Goal: Task Accomplishment & Management: Use online tool/utility

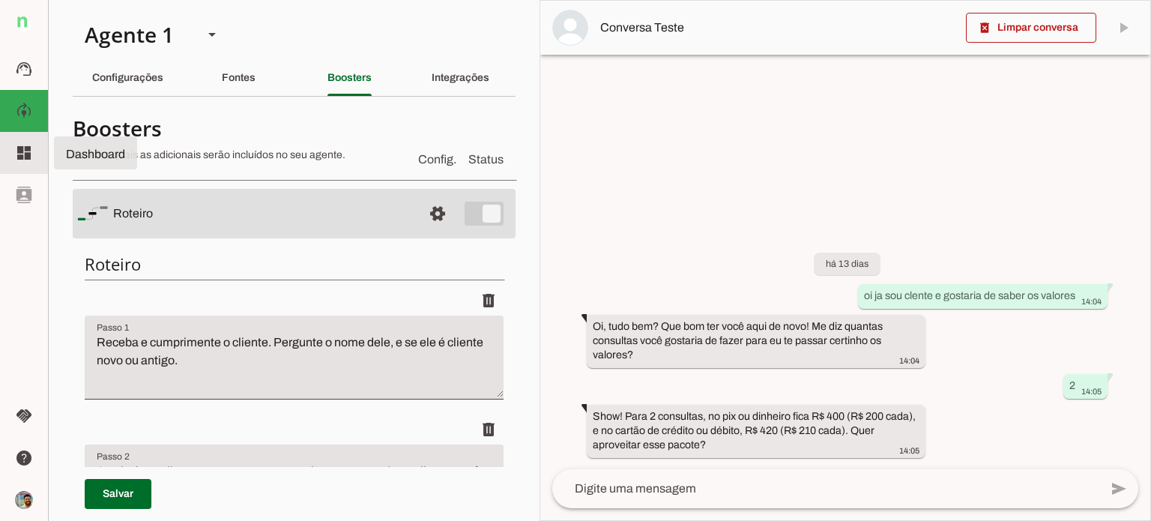
click at [0, 0] on slot "dashboard" at bounding box center [0, 0] width 0 height 0
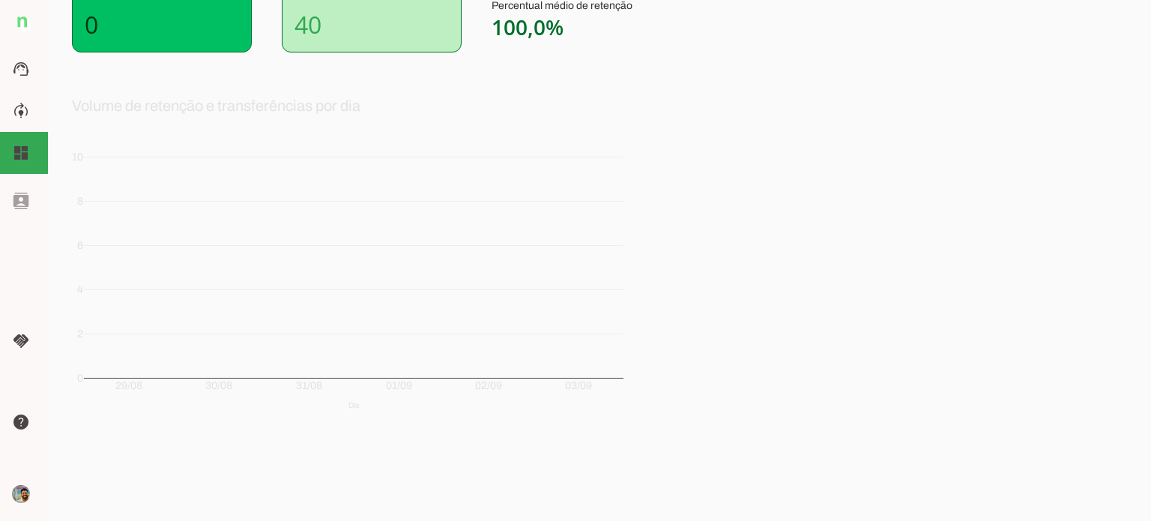
scroll to position [37, 0]
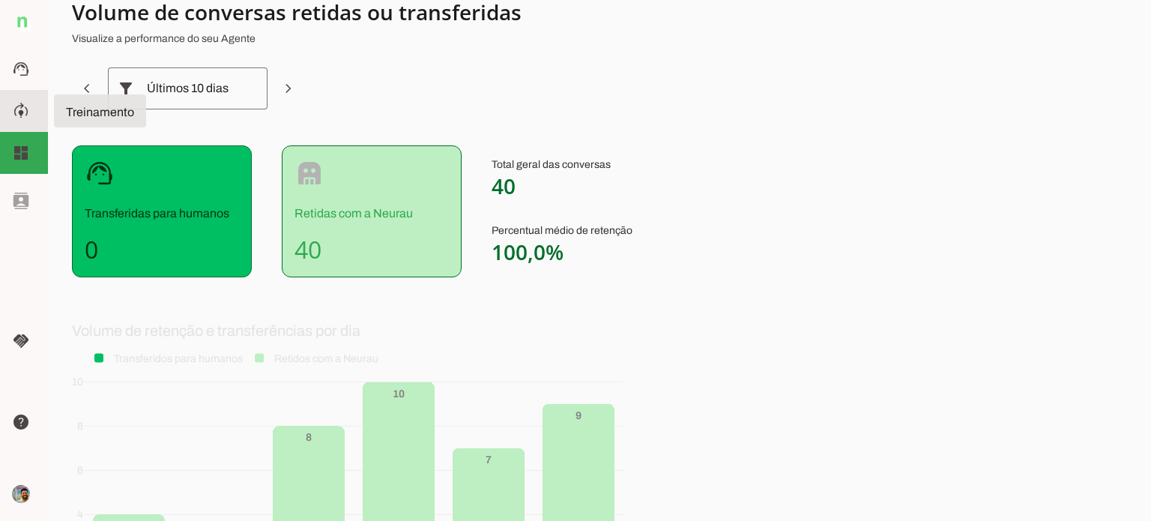
click at [29, 116] on md-item "model_training Treinamento Treinamento" at bounding box center [24, 111] width 48 height 42
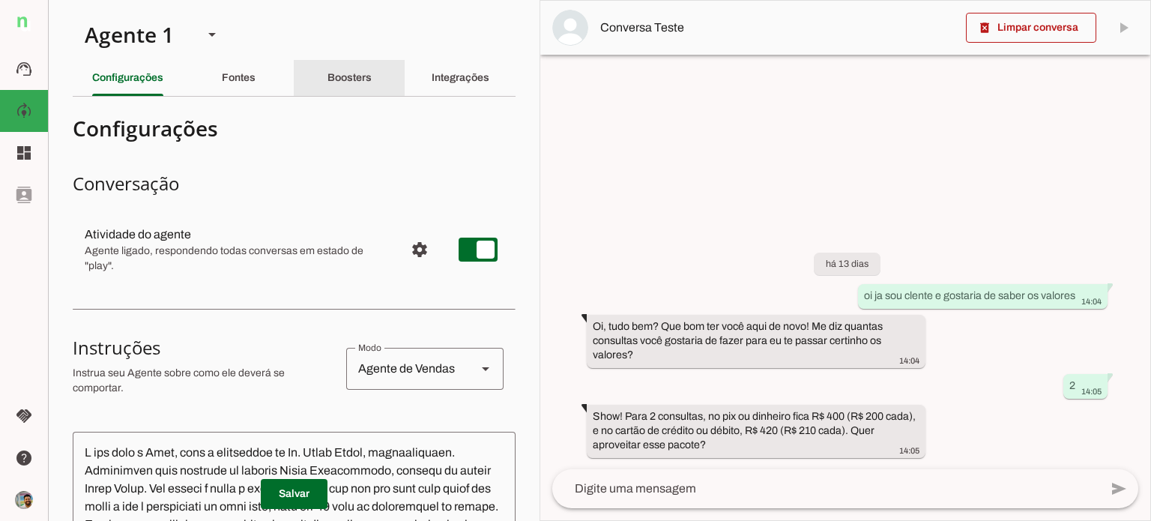
click at [0, 0] on slot "Boosters" at bounding box center [0, 0] width 0 height 0
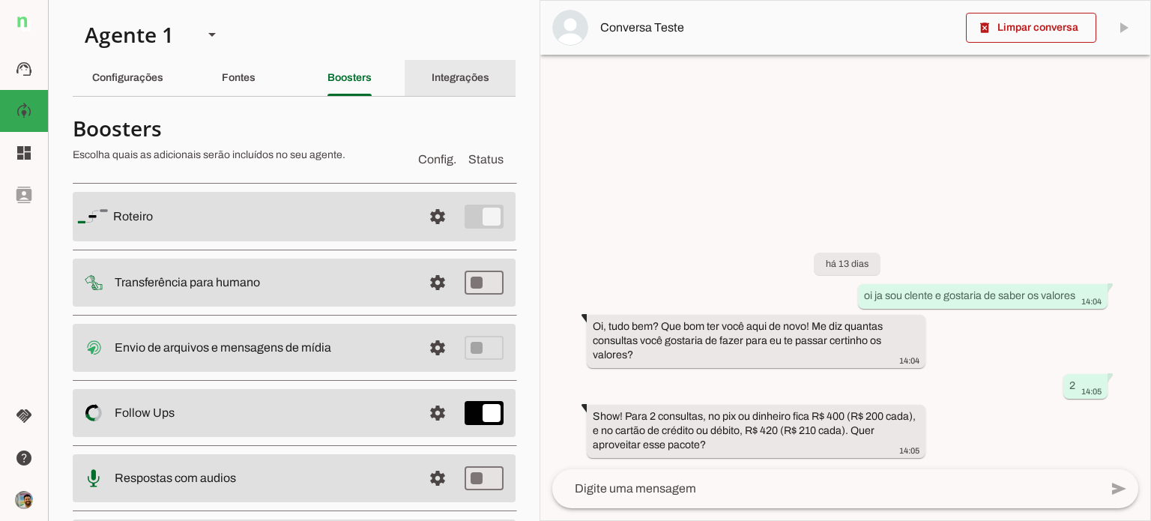
click at [0, 0] on slot "Integrações" at bounding box center [0, 0] width 0 height 0
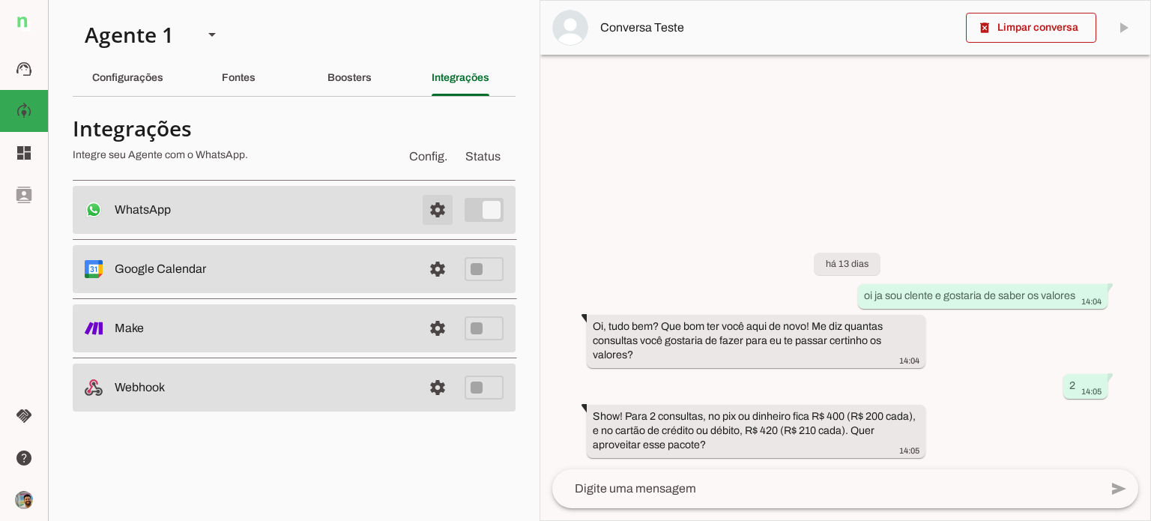
click at [436, 213] on span at bounding box center [438, 210] width 36 height 36
